Goal: Find specific page/section: Find specific page/section

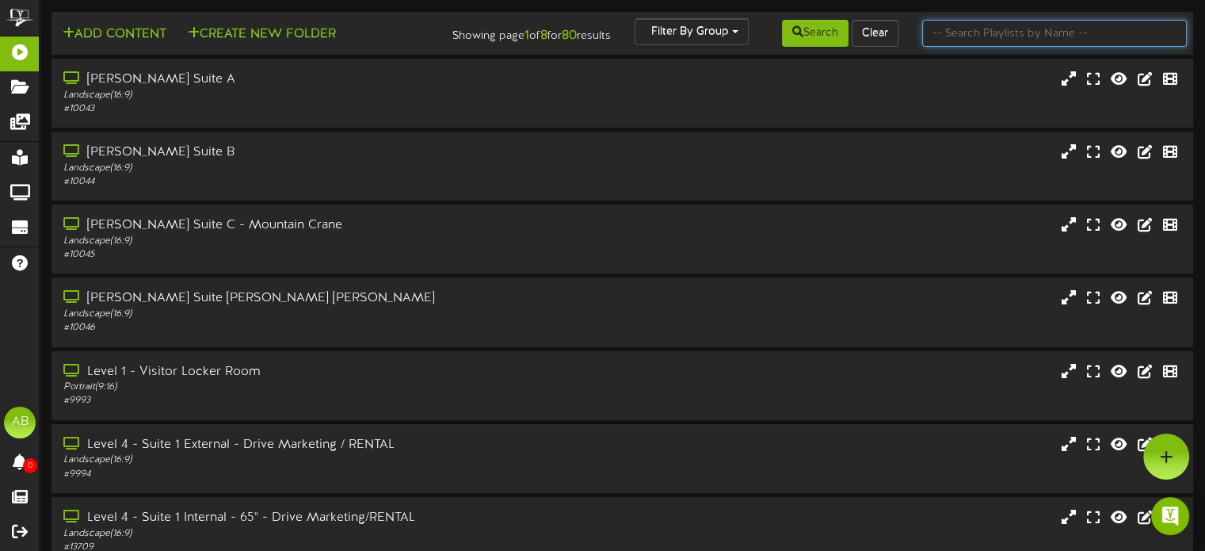
click at [964, 27] on input "text" at bounding box center [1054, 33] width 265 height 27
type input "1"
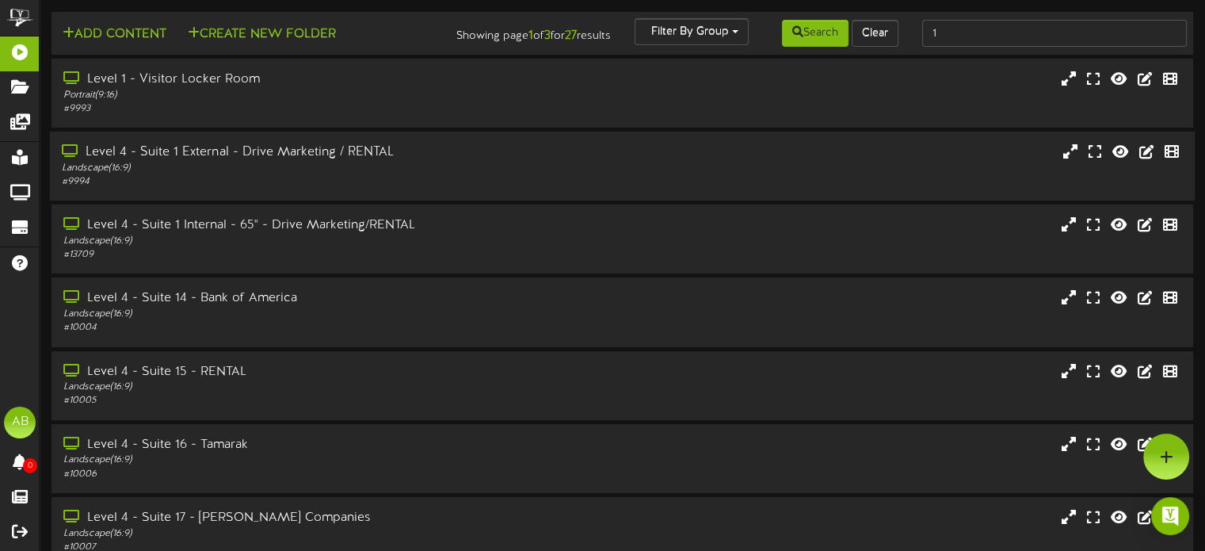
click at [352, 174] on div "Landscape ( 16:9 )" at bounding box center [288, 168] width 453 height 13
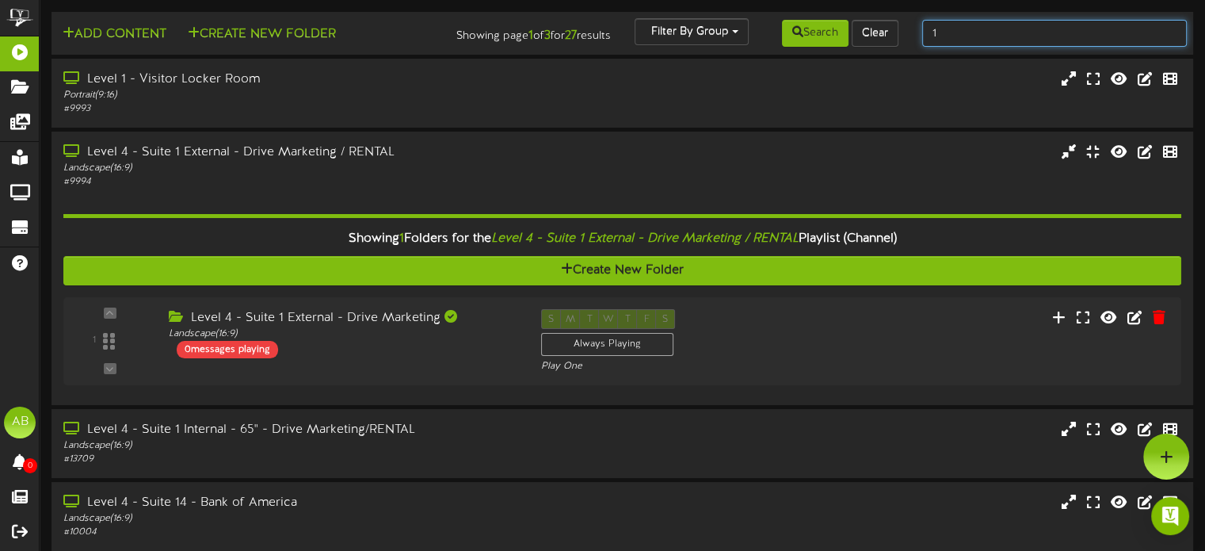
click at [951, 30] on input "1" at bounding box center [1054, 33] width 265 height 27
type input "2"
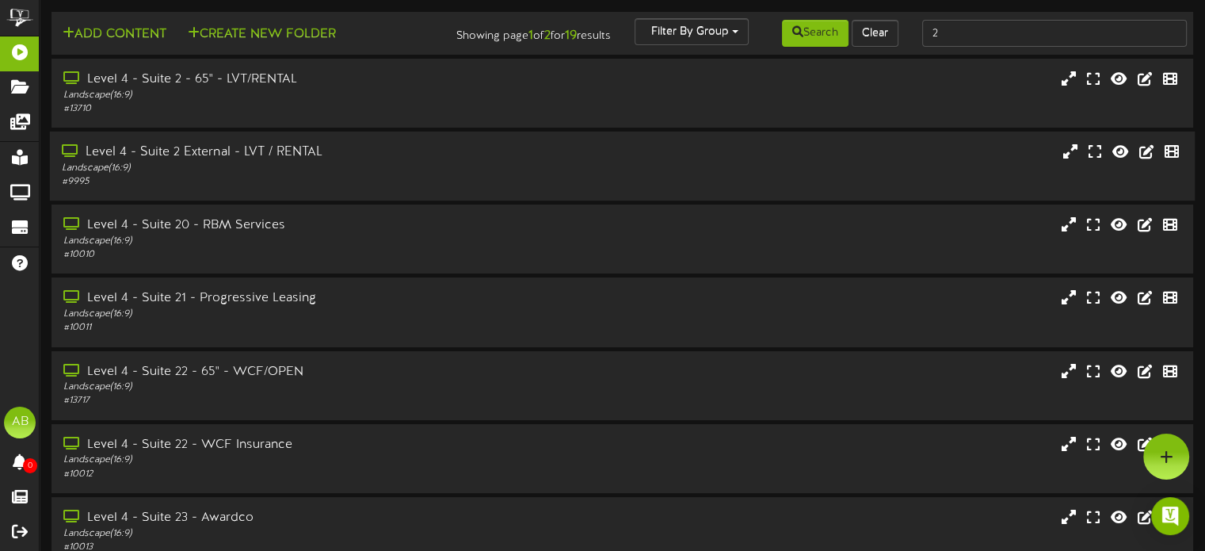
click at [380, 162] on div "Level 4 - Suite 2 External - LVT / RENTAL" at bounding box center [288, 152] width 453 height 18
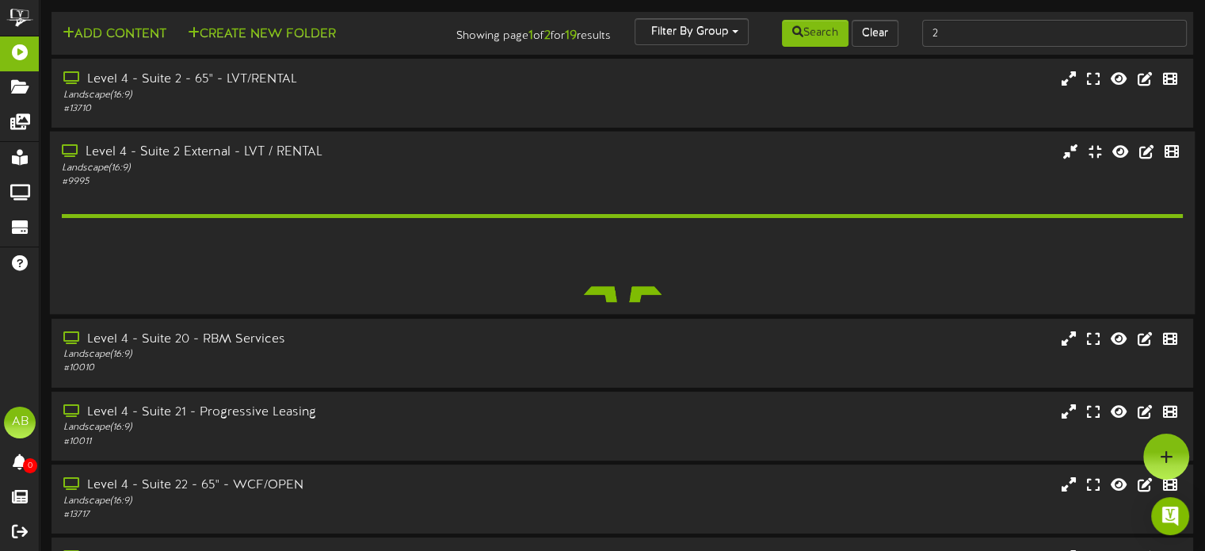
click at [380, 162] on div "Level 4 - Suite 2 External - LVT / RENTAL" at bounding box center [288, 152] width 453 height 18
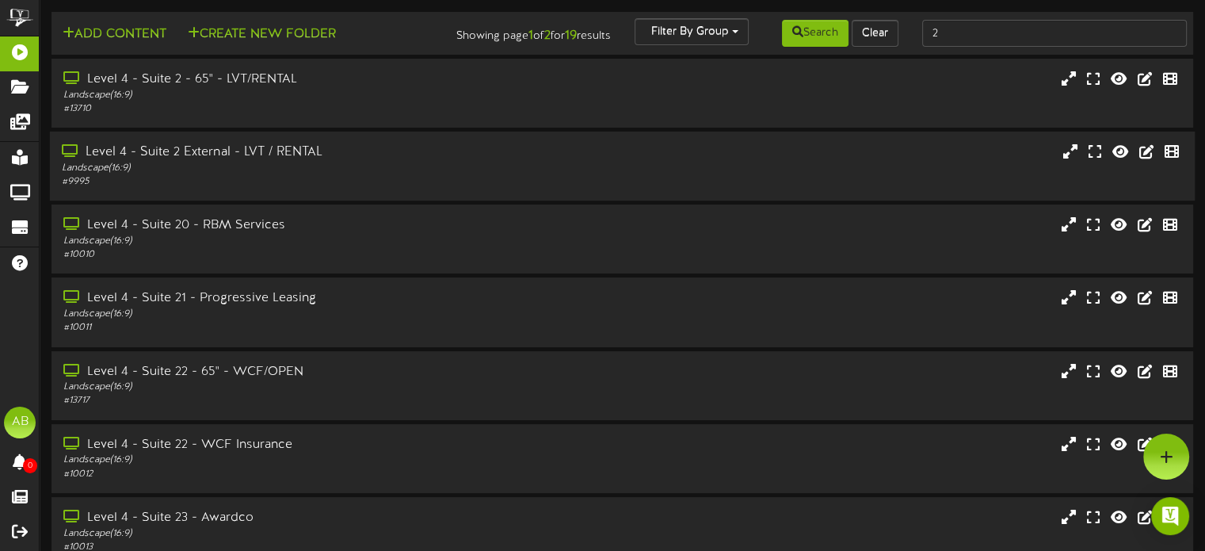
click at [380, 162] on div "Level 4 - Suite 2 External - LVT / RENTAL" at bounding box center [288, 152] width 453 height 18
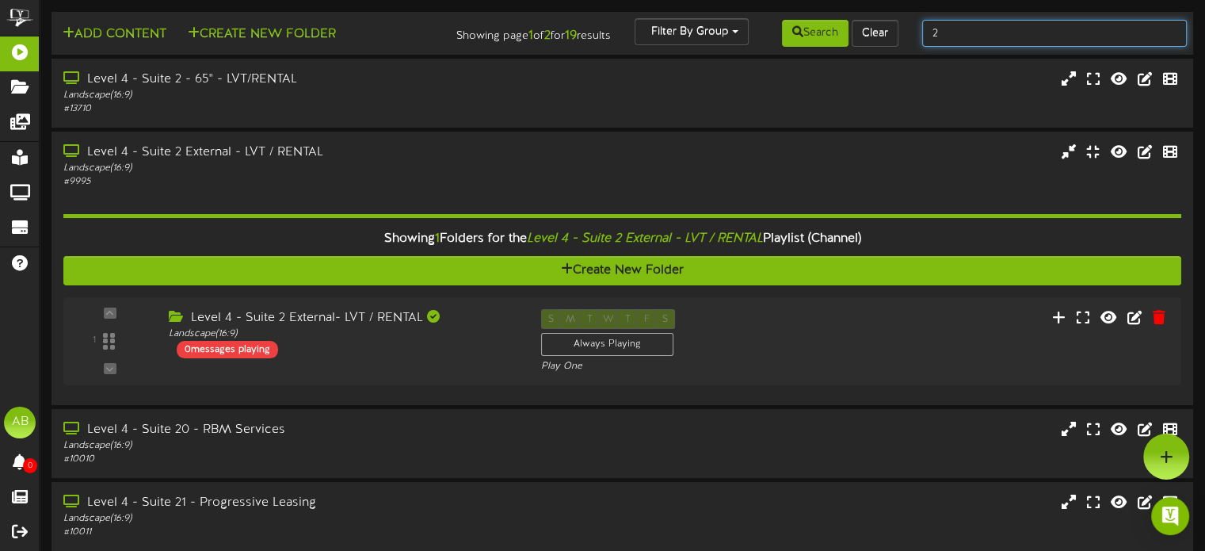
click at [979, 32] on input "2" at bounding box center [1054, 33] width 265 height 27
type input "3"
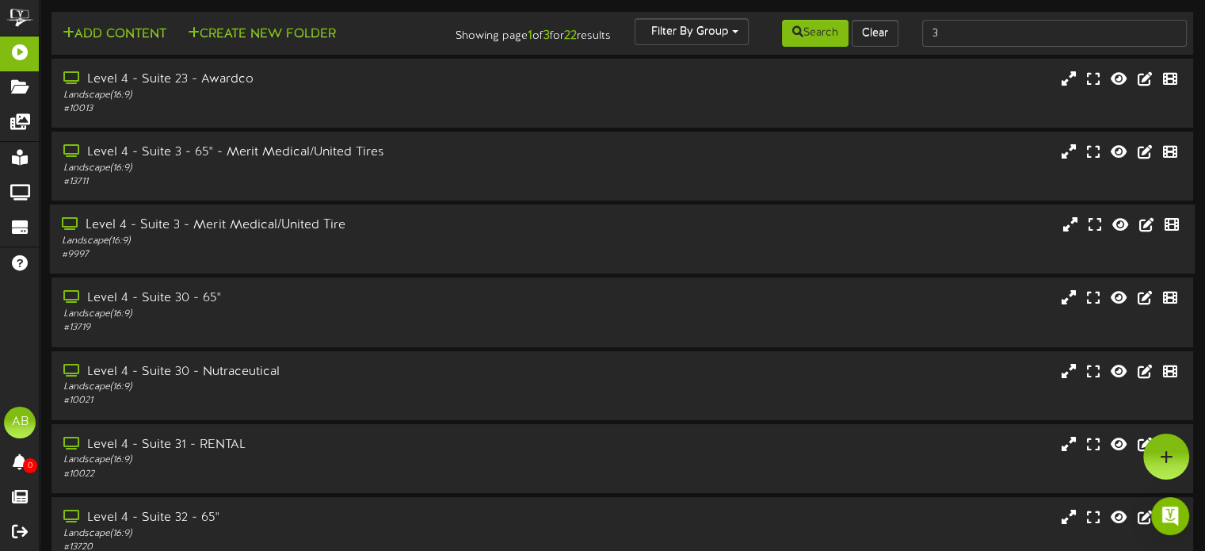
click at [236, 235] on div "Level 4 - Suite 3 - Merit Medical/United Tire" at bounding box center [288, 225] width 453 height 18
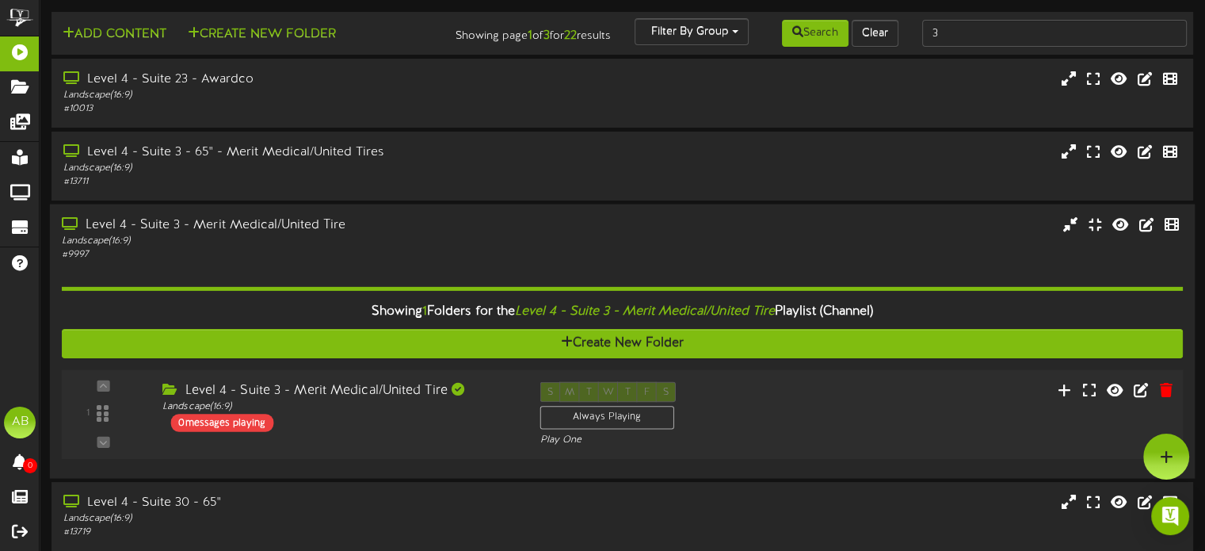
click at [353, 447] on div "1 ( 16:9" at bounding box center [622, 414] width 1132 height 65
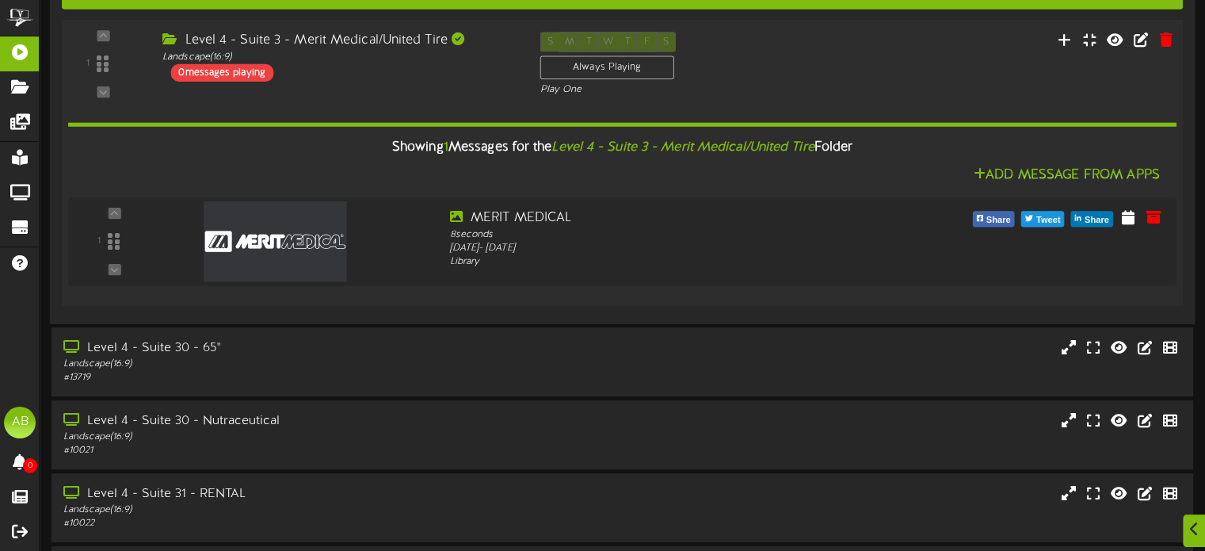
scroll to position [398, 0]
